Goal: Information Seeking & Learning: Learn about a topic

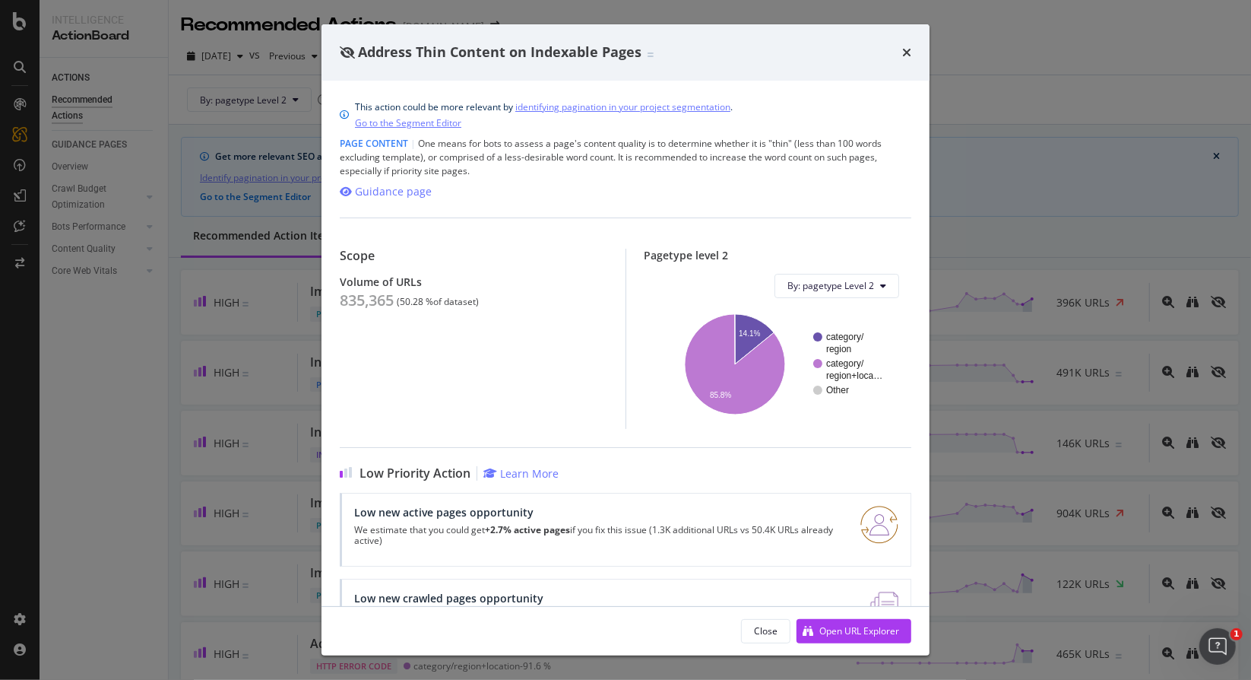
scroll to position [648, 0]
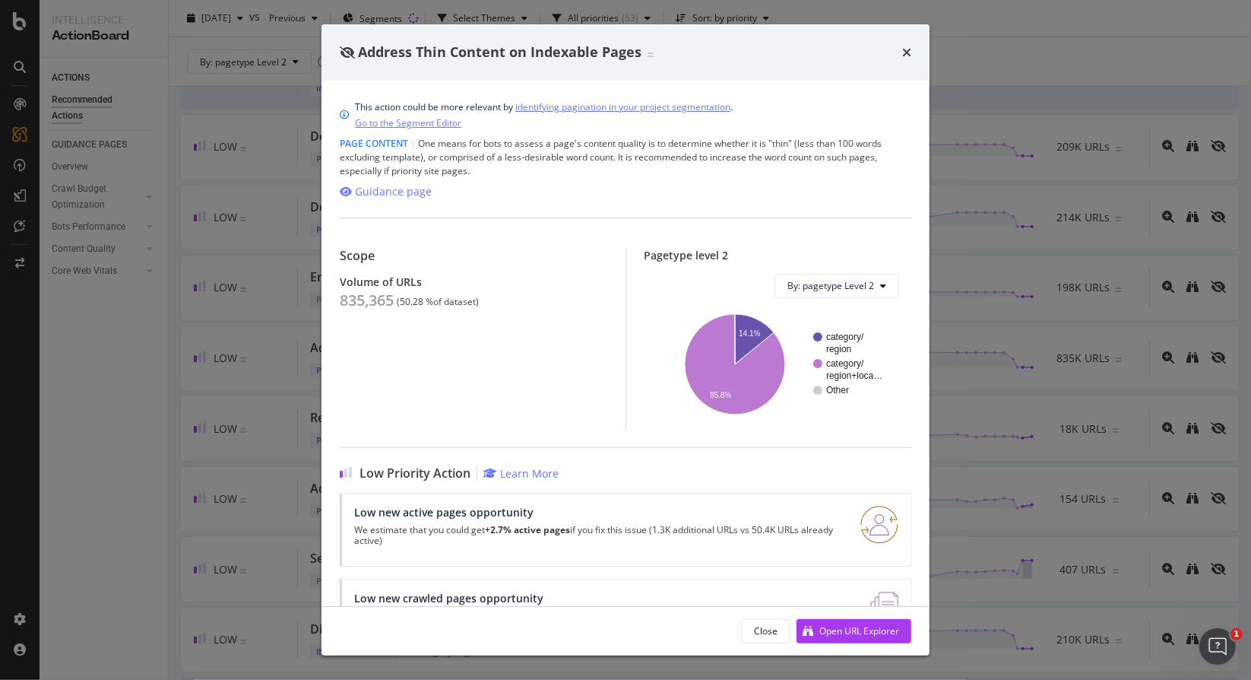
click at [147, 308] on div "Address Thin Content on Indexable Pages This action could be more relevant by i…" at bounding box center [625, 340] width 1251 height 680
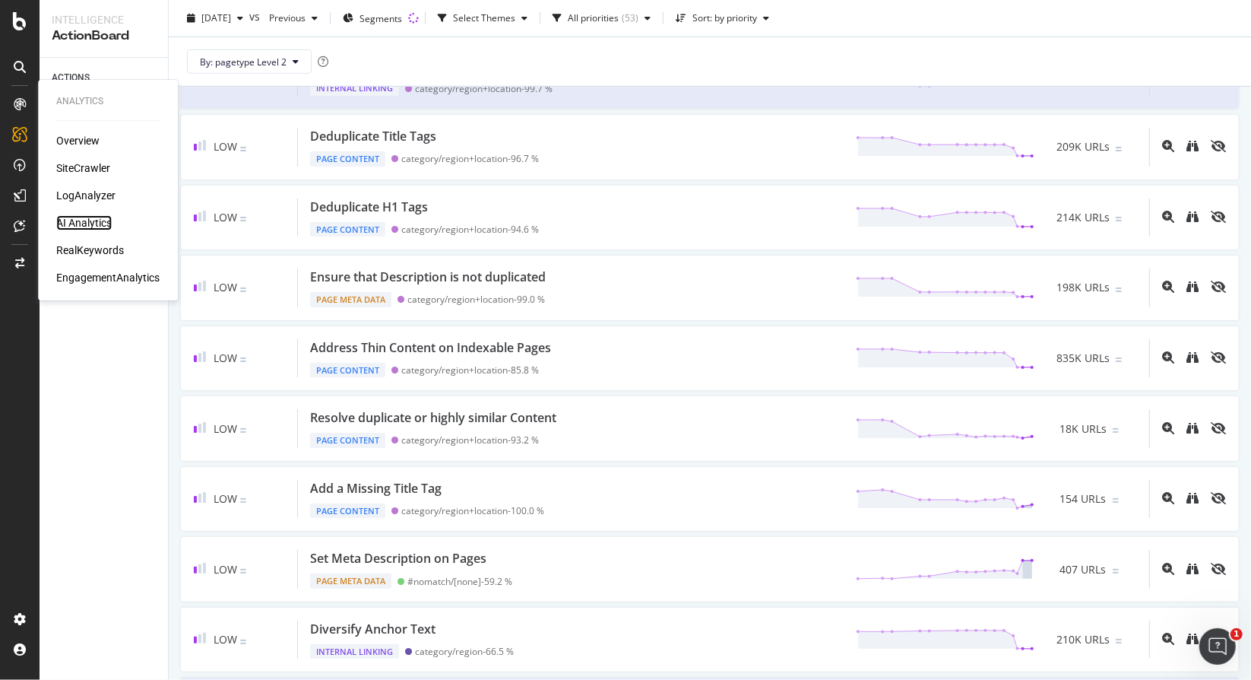
click at [68, 221] on div "AI Analytics" at bounding box center [84, 222] width 56 height 15
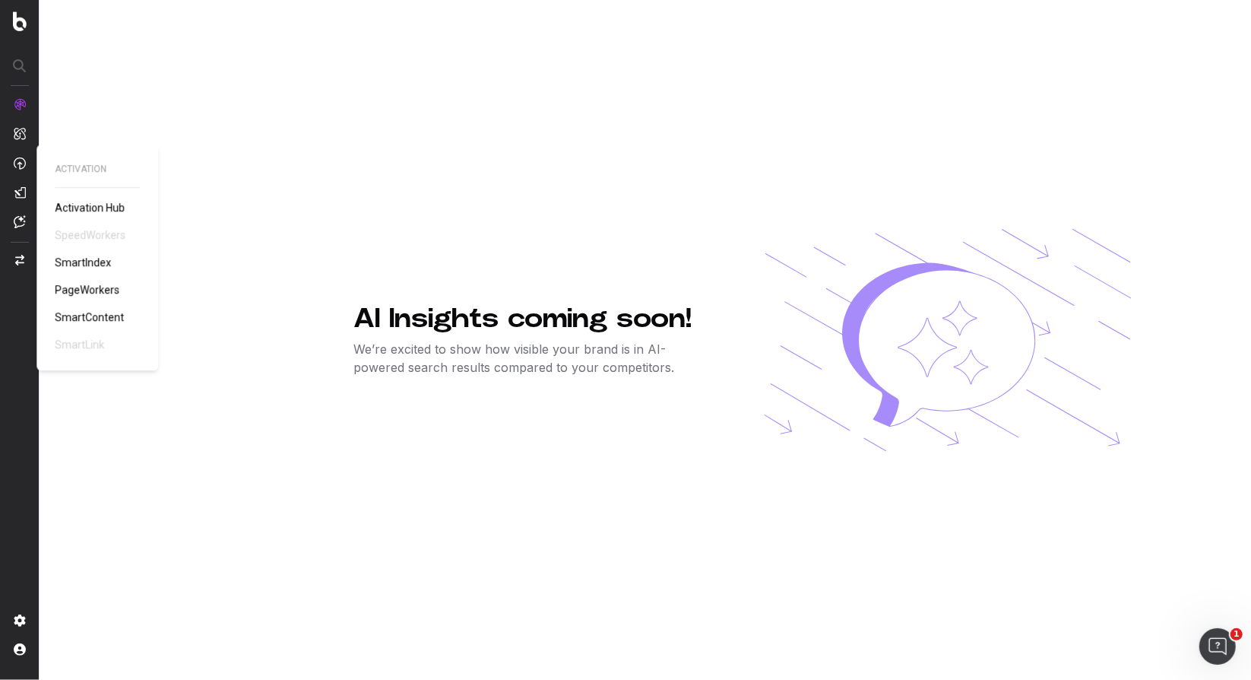
click at [85, 285] on span "PageWorkers" at bounding box center [87, 290] width 65 height 12
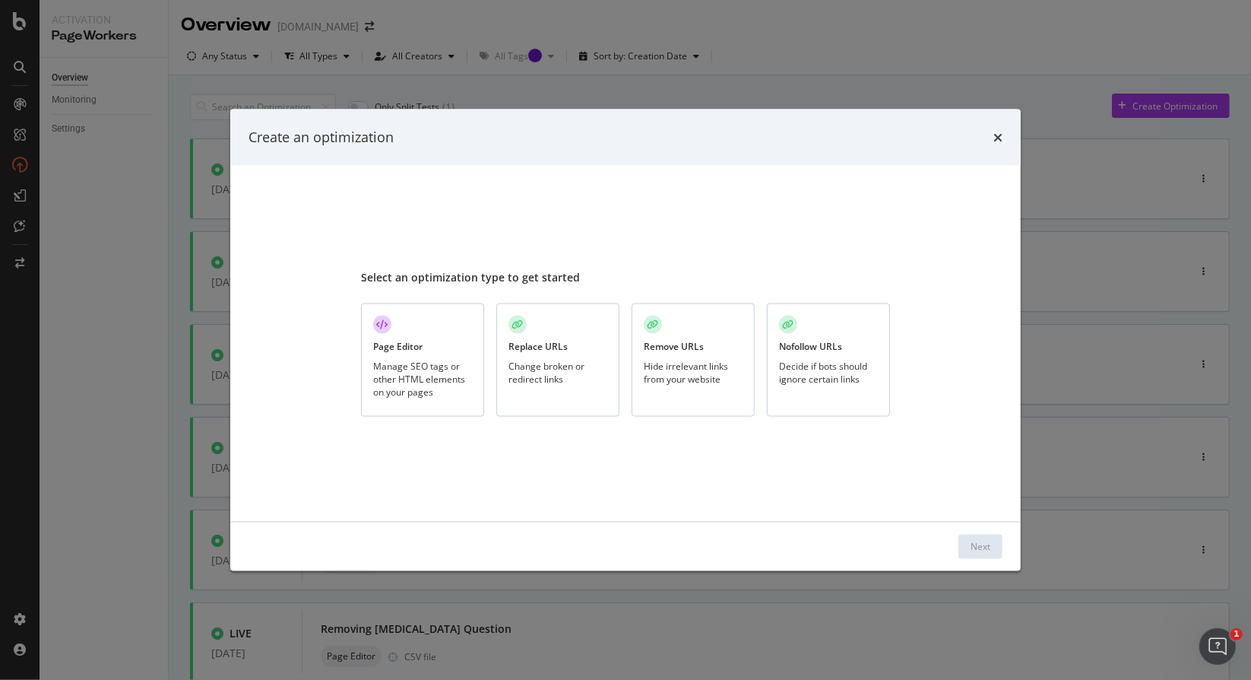
click at [434, 367] on div "Manage SEO tags or other HTML elements on your pages" at bounding box center [422, 378] width 99 height 39
click at [988, 543] on div "Next" at bounding box center [981, 546] width 20 height 13
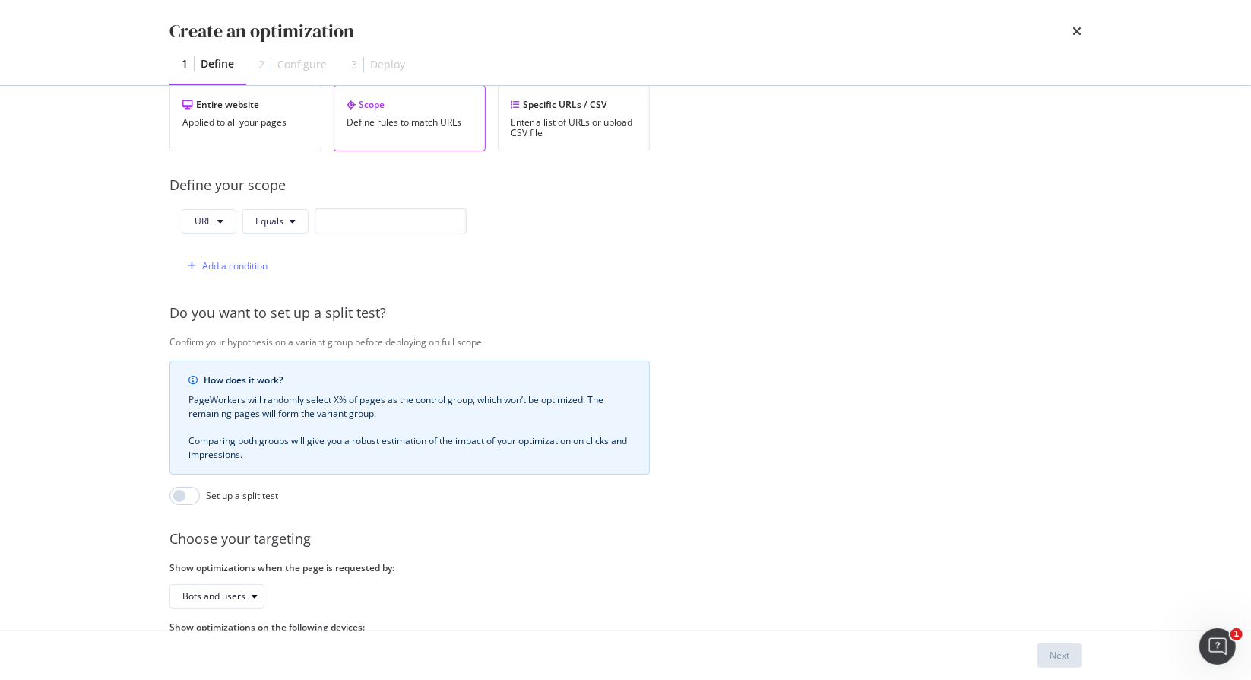
scroll to position [294, 0]
